Goal: Information Seeking & Learning: Find specific page/section

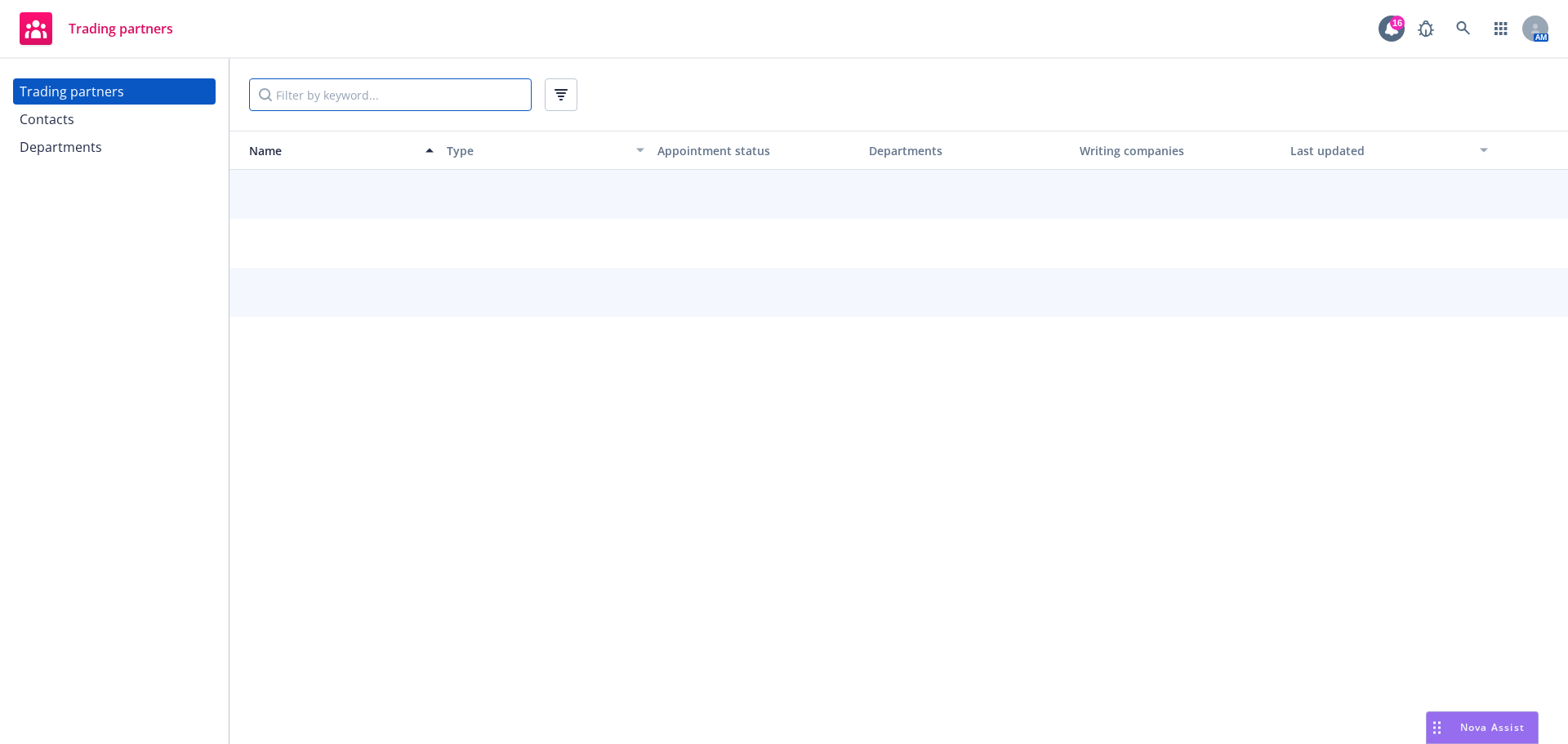
click at [431, 92] on input "Filter by keyword..." at bounding box center [390, 94] width 283 height 32
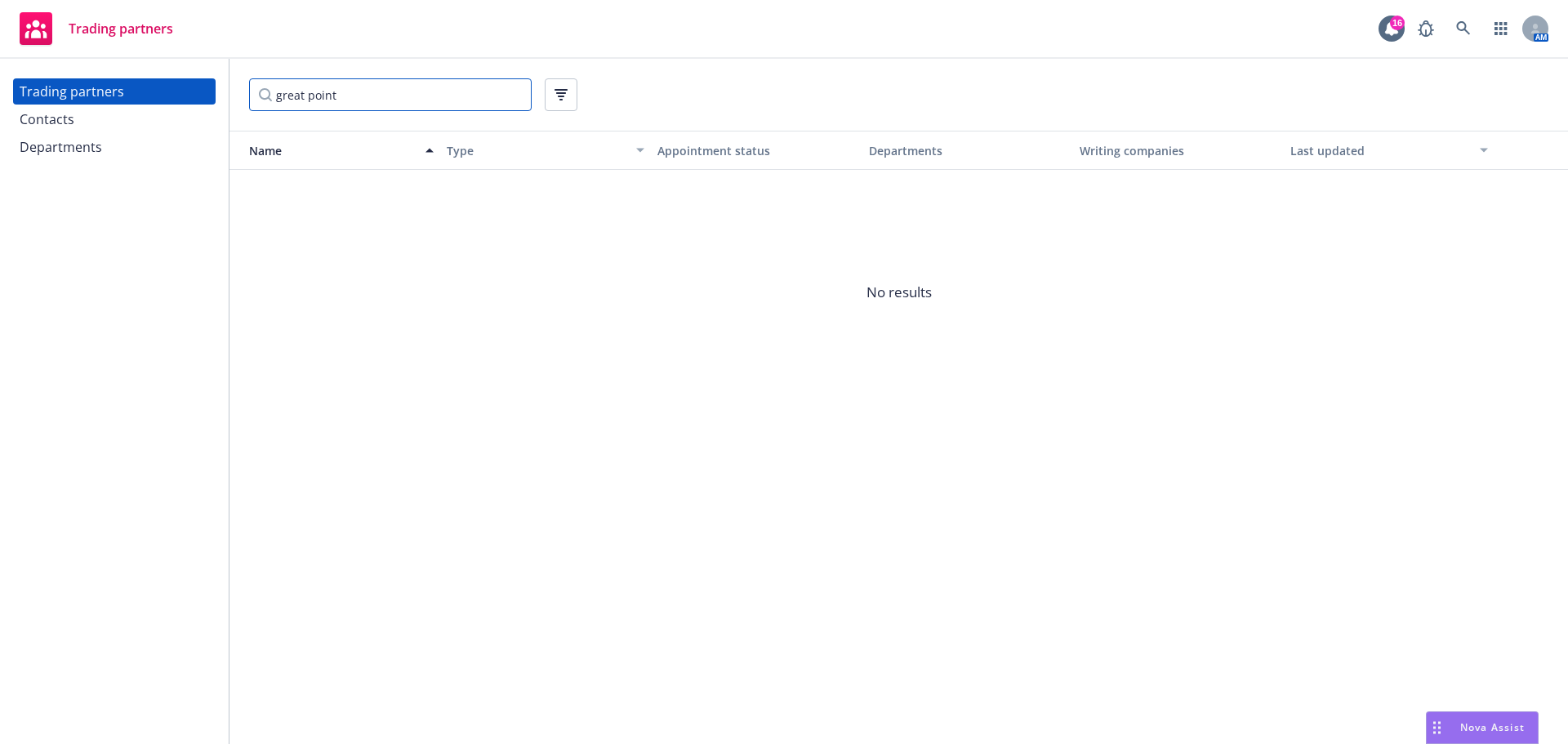
type input "great point"
